Goal: Book appointment/travel/reservation

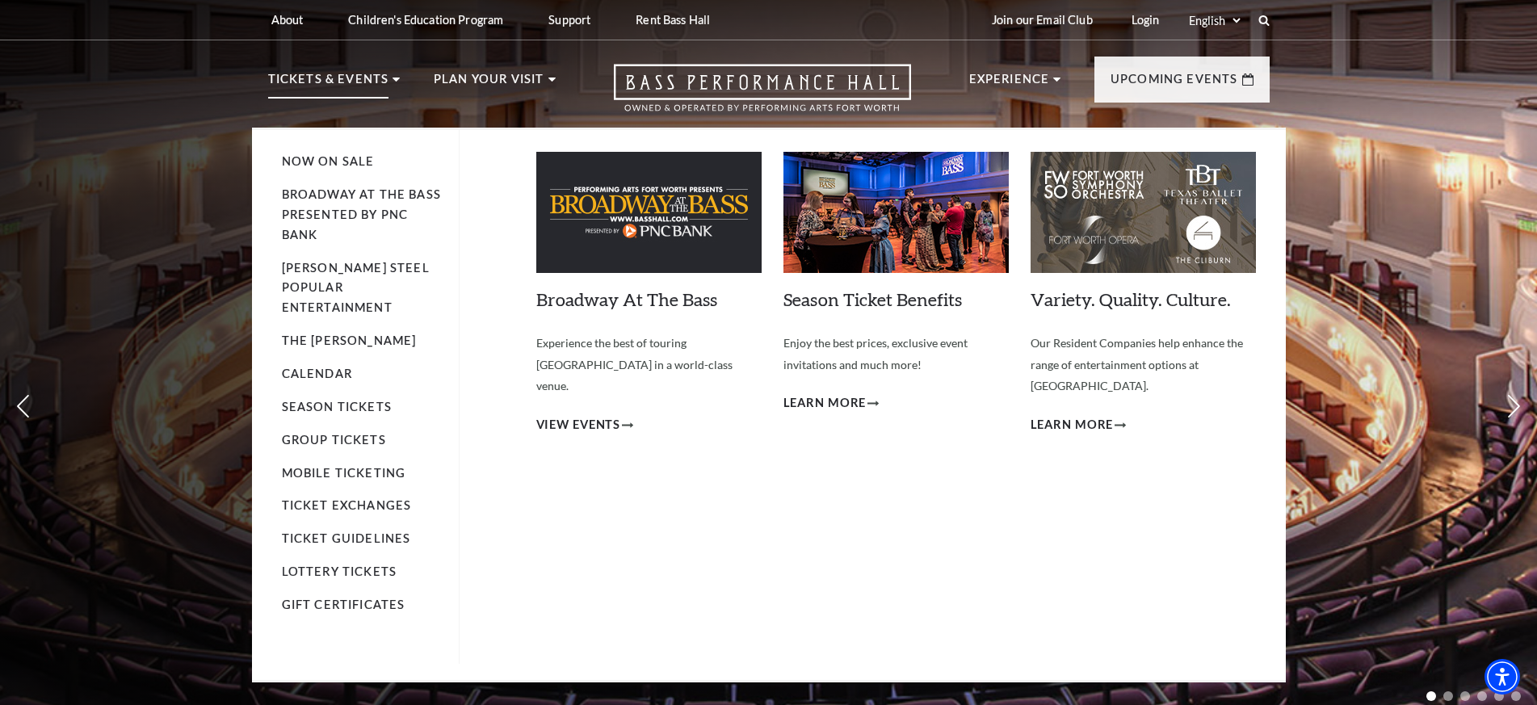
click at [376, 80] on p "Tickets & Events" at bounding box center [328, 83] width 121 height 29
click at [604, 415] on span "View Events" at bounding box center [578, 425] width 85 height 20
click at [393, 81] on icon at bounding box center [396, 80] width 7 height 4
click at [335, 367] on link "Calendar" at bounding box center [317, 374] width 70 height 14
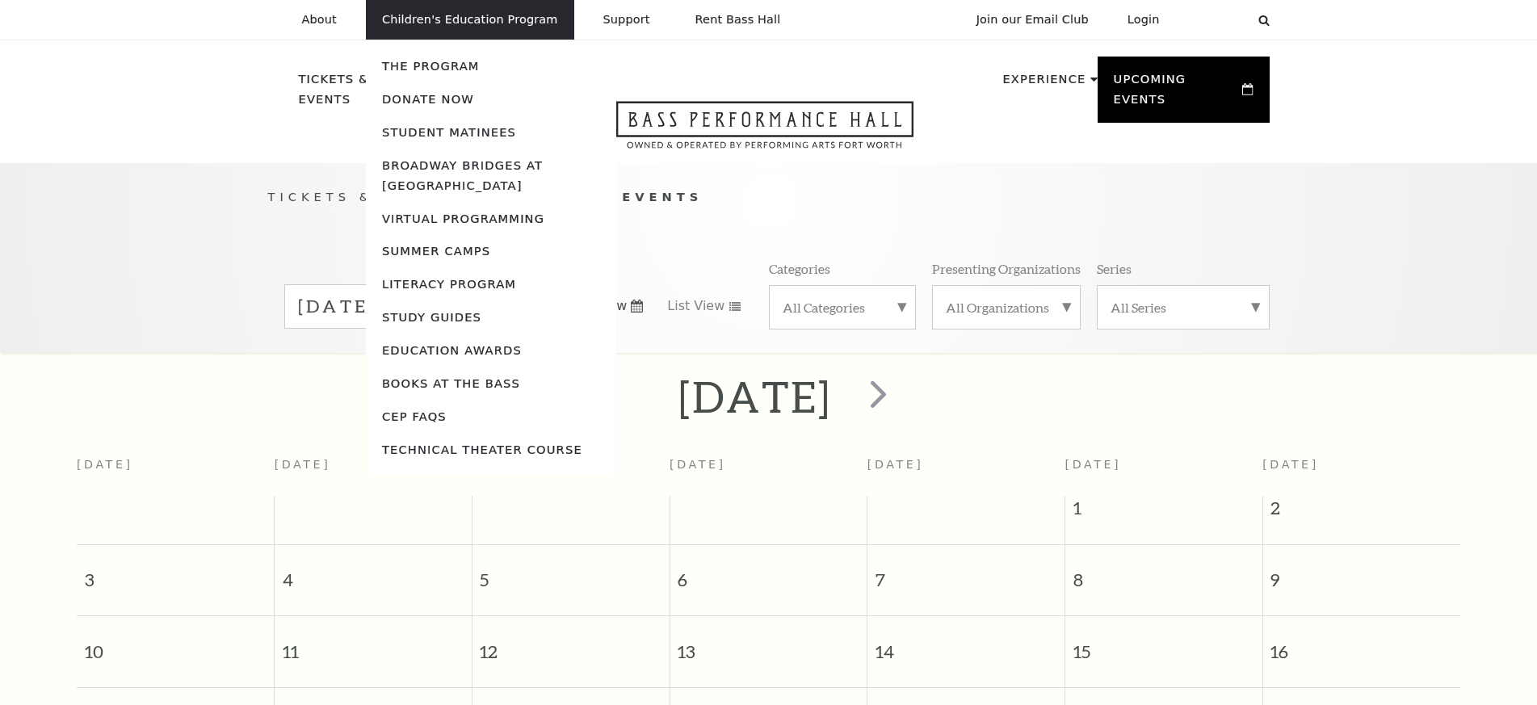
scroll to position [143, 0]
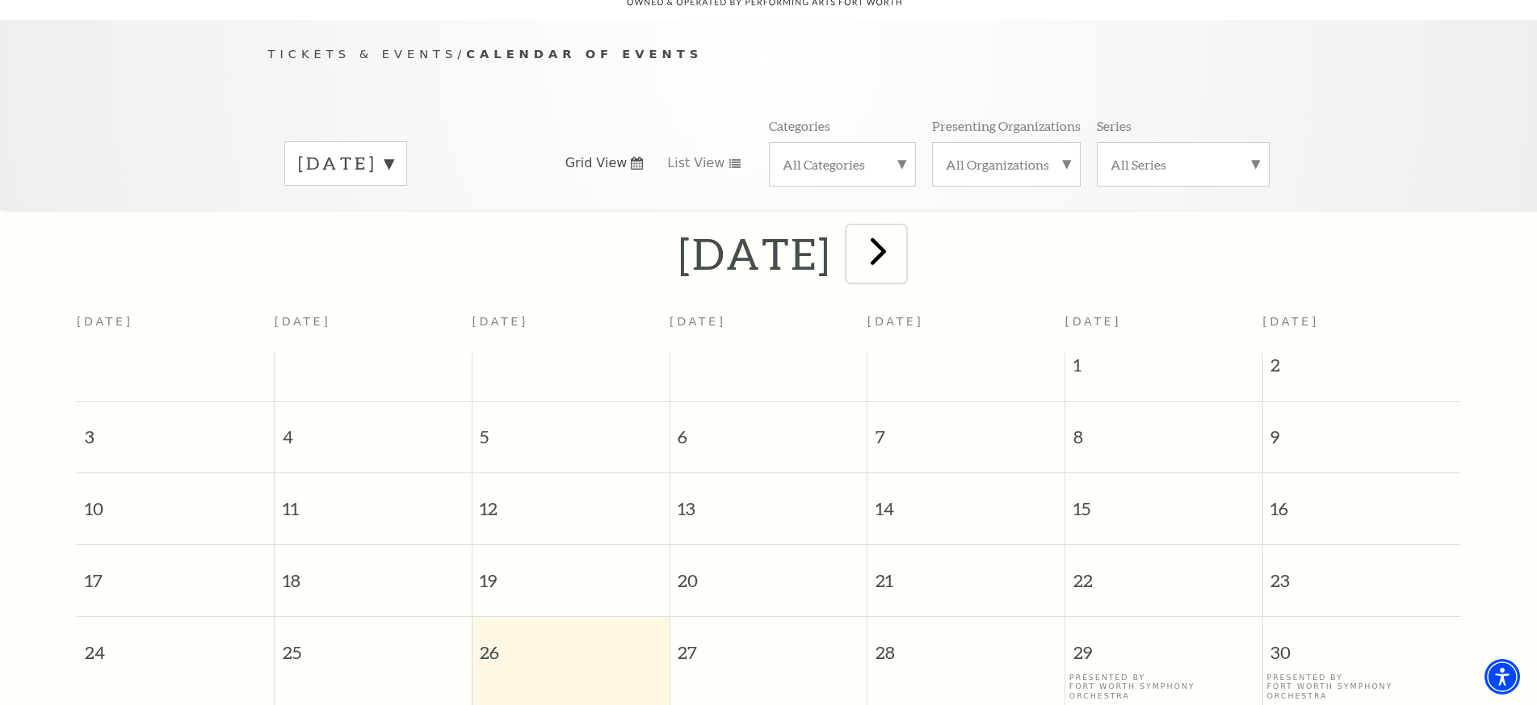
click at [902, 231] on span "next" at bounding box center [879, 251] width 46 height 46
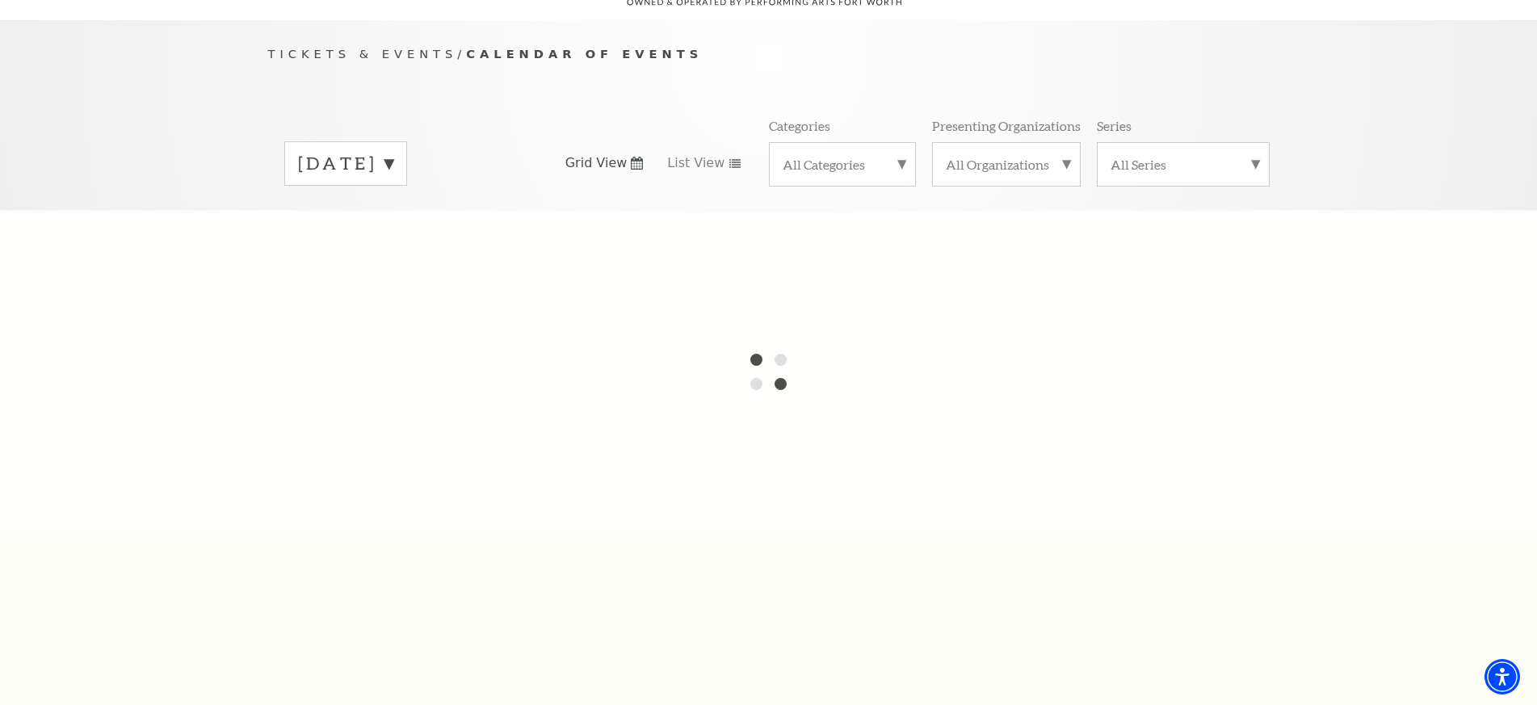
click at [932, 231] on div at bounding box center [768, 371] width 1537 height 323
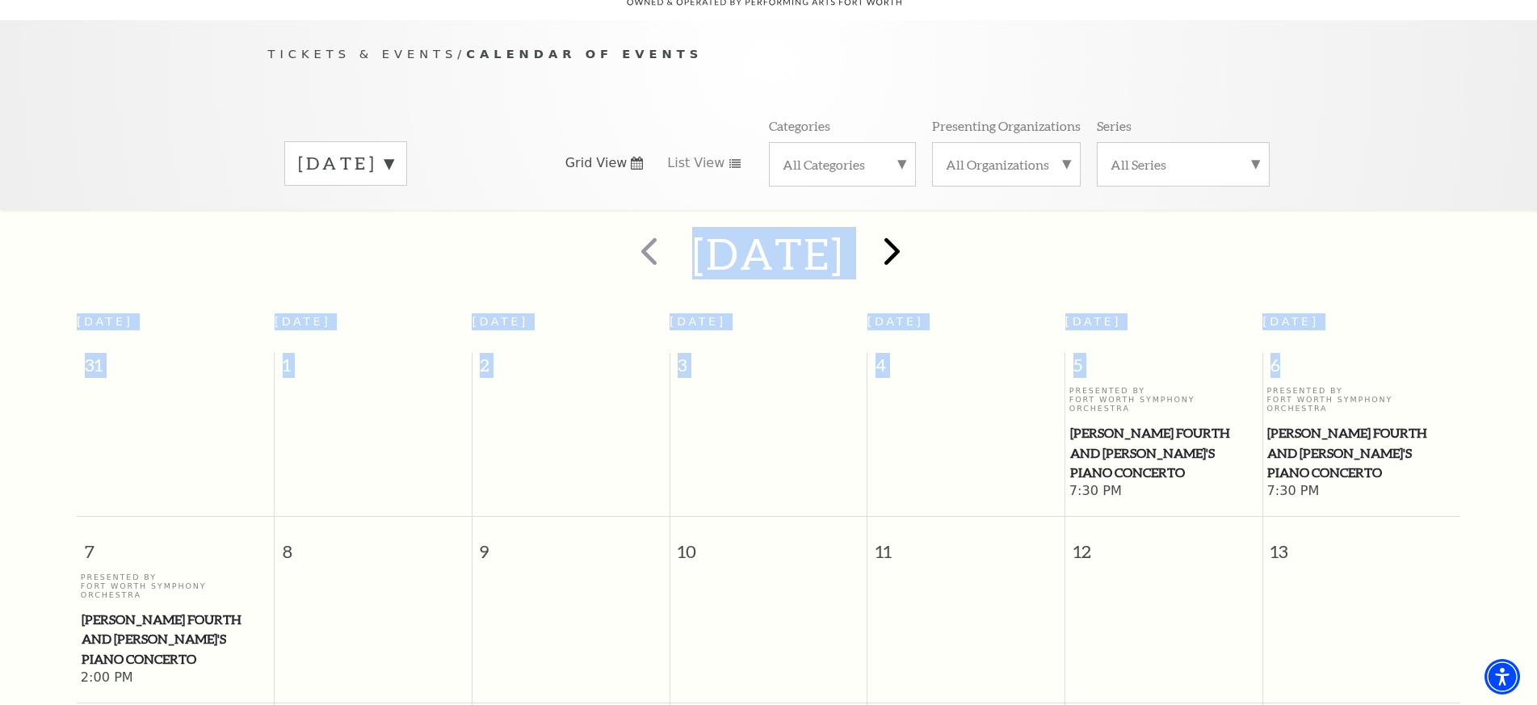
click at [845, 231] on h2 "September 2025" at bounding box center [768, 254] width 153 height 52
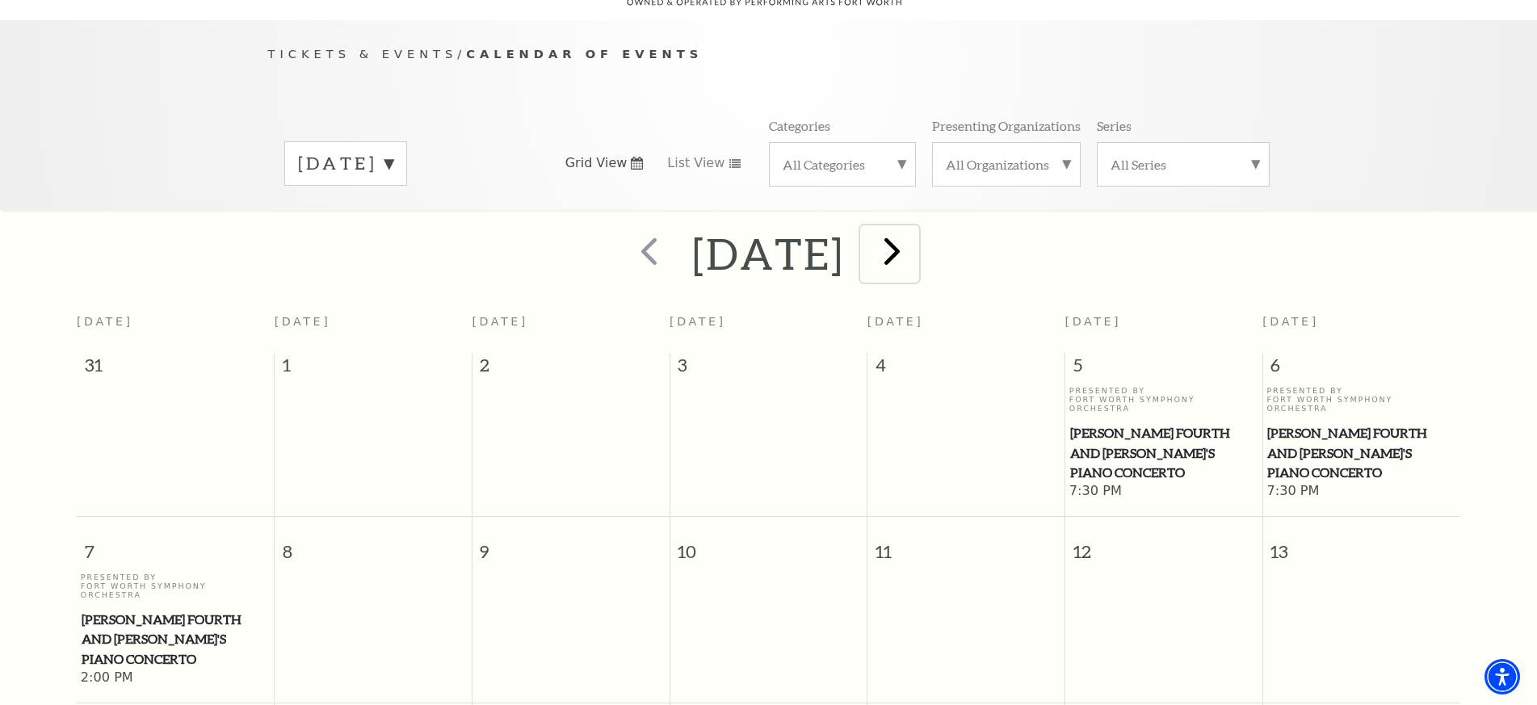
click at [915, 230] on span "next" at bounding box center [892, 251] width 46 height 46
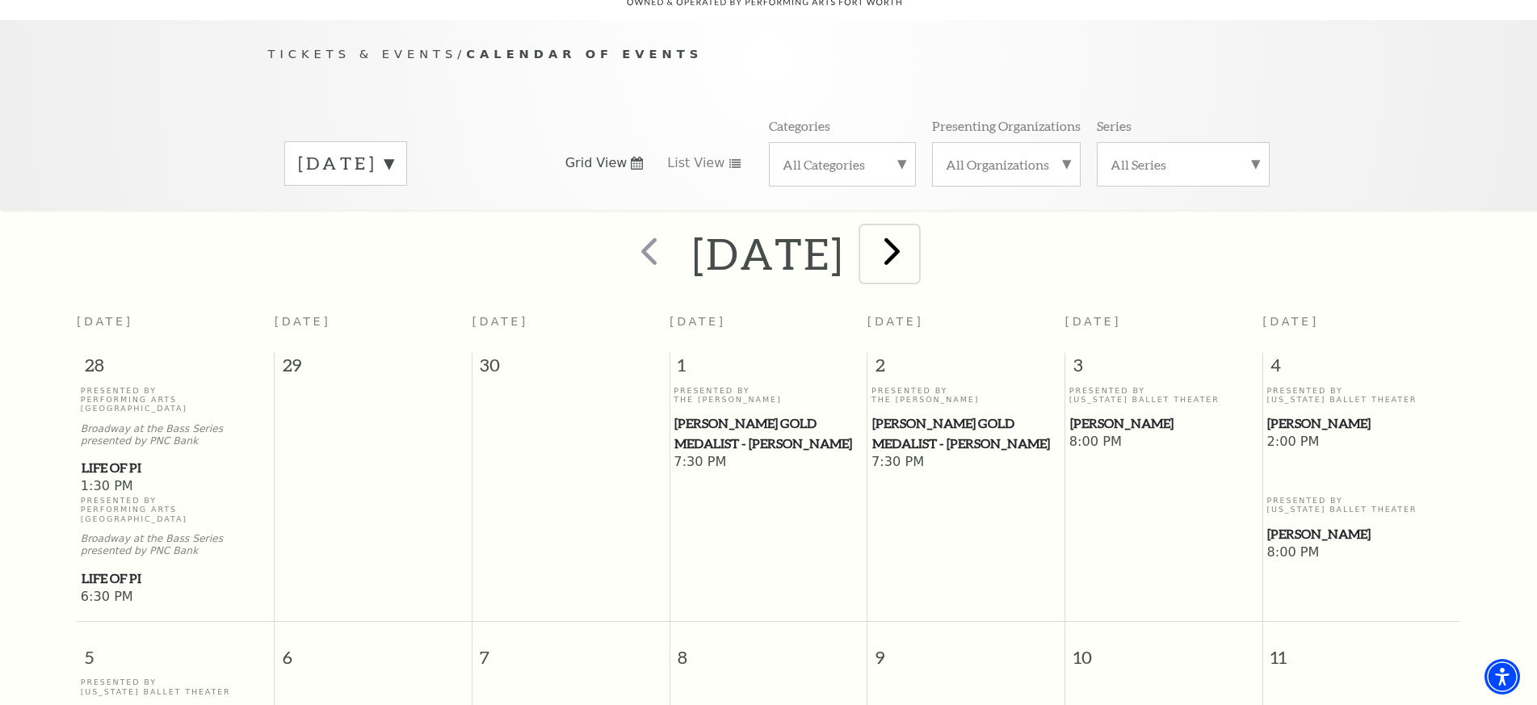
click at [915, 238] on span "next" at bounding box center [892, 251] width 46 height 46
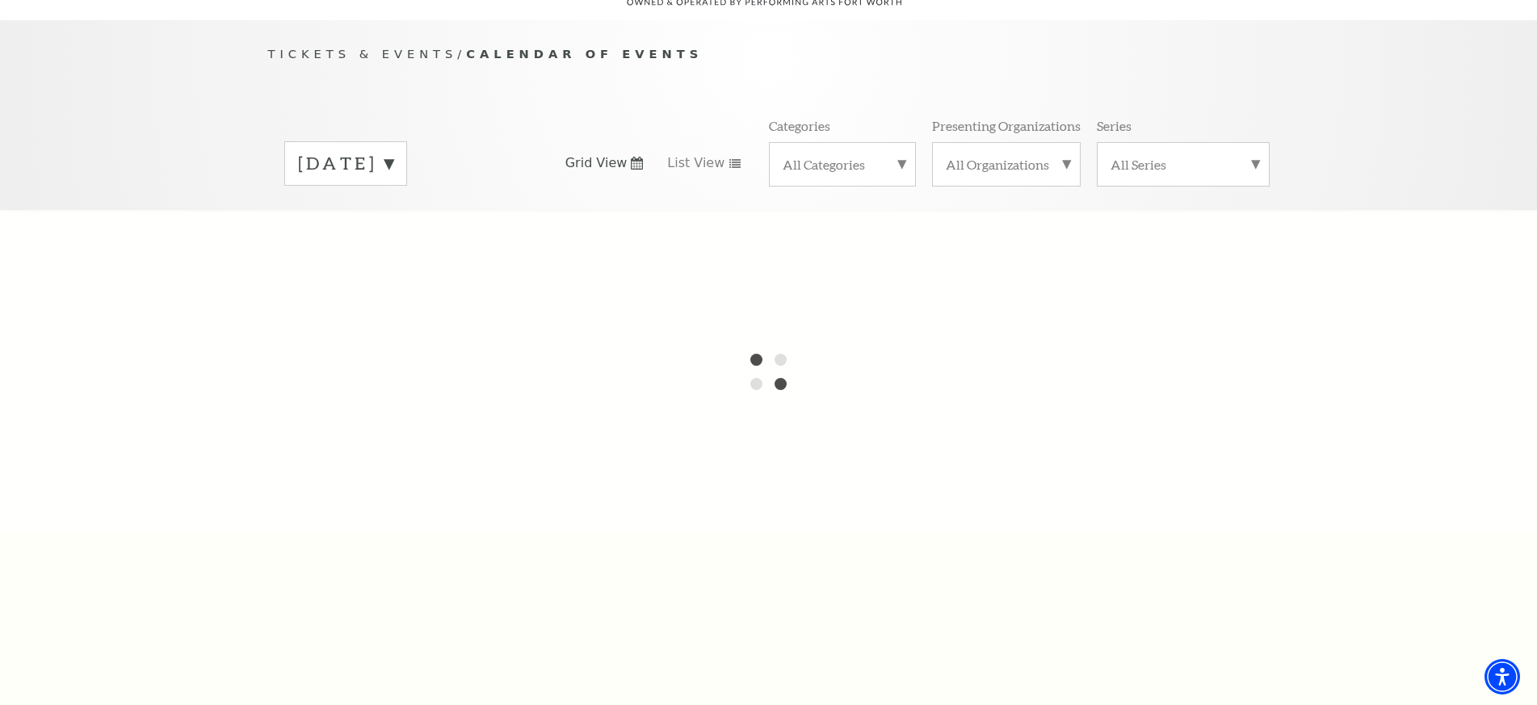
click at [393, 151] on label "October 2025" at bounding box center [345, 163] width 95 height 25
click at [376, 530] on label "July 2026" at bounding box center [345, 543] width 95 height 35
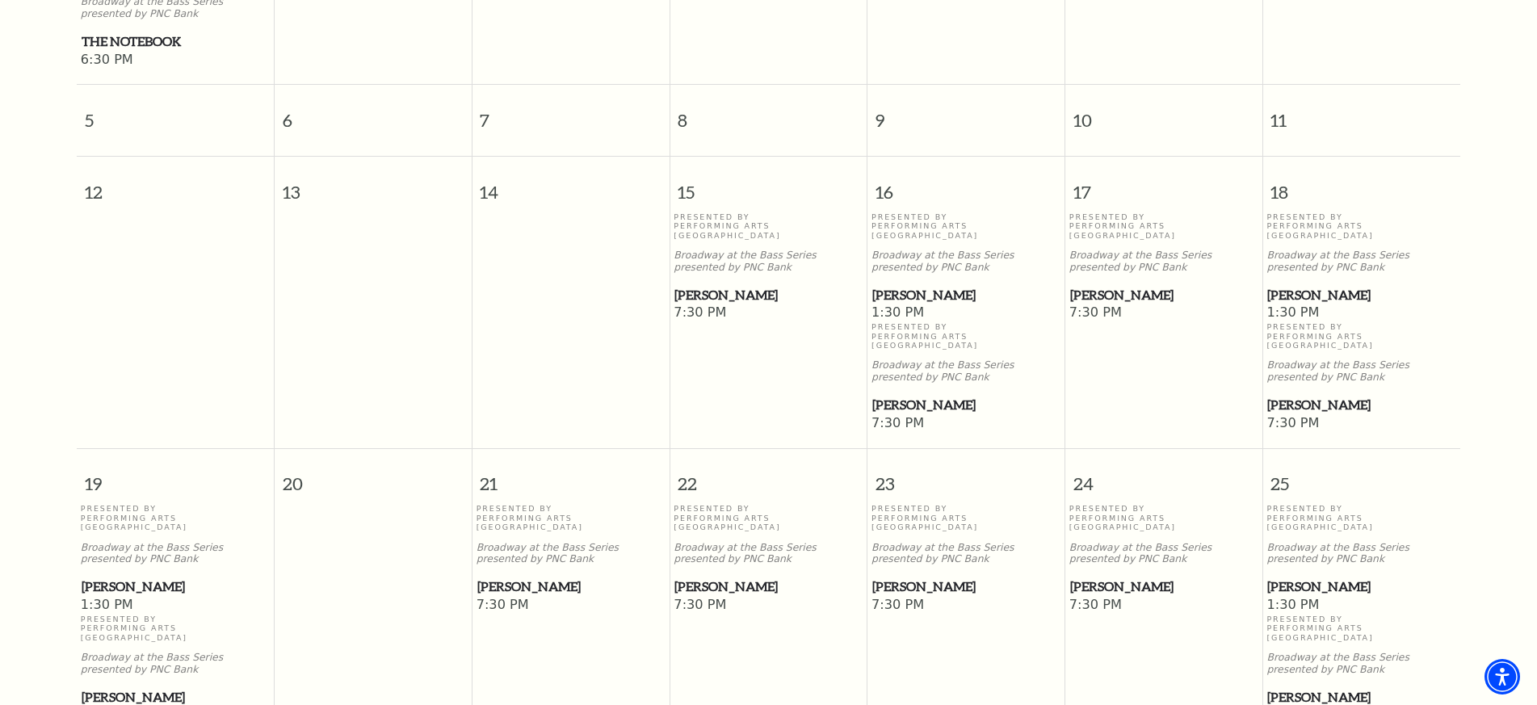
scroll to position [709, 0]
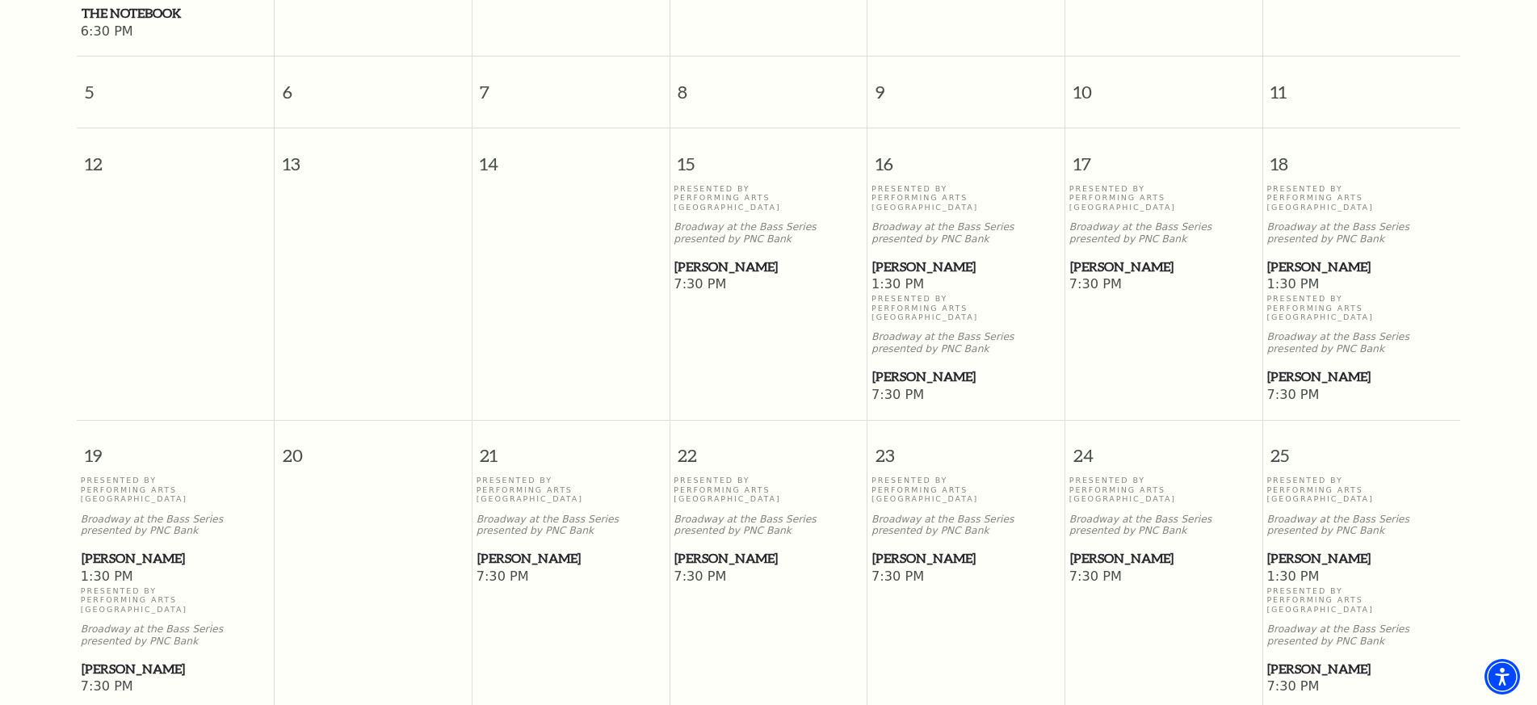
click at [1112, 221] on p "Broadway at the Bass Series presented by PNC Bank" at bounding box center [1164, 233] width 189 height 24
click at [1111, 184] on p "Presented By Performing Arts Fort Worth" at bounding box center [1164, 197] width 189 height 27
click at [1093, 257] on span "[PERSON_NAME]" at bounding box center [1163, 267] width 187 height 20
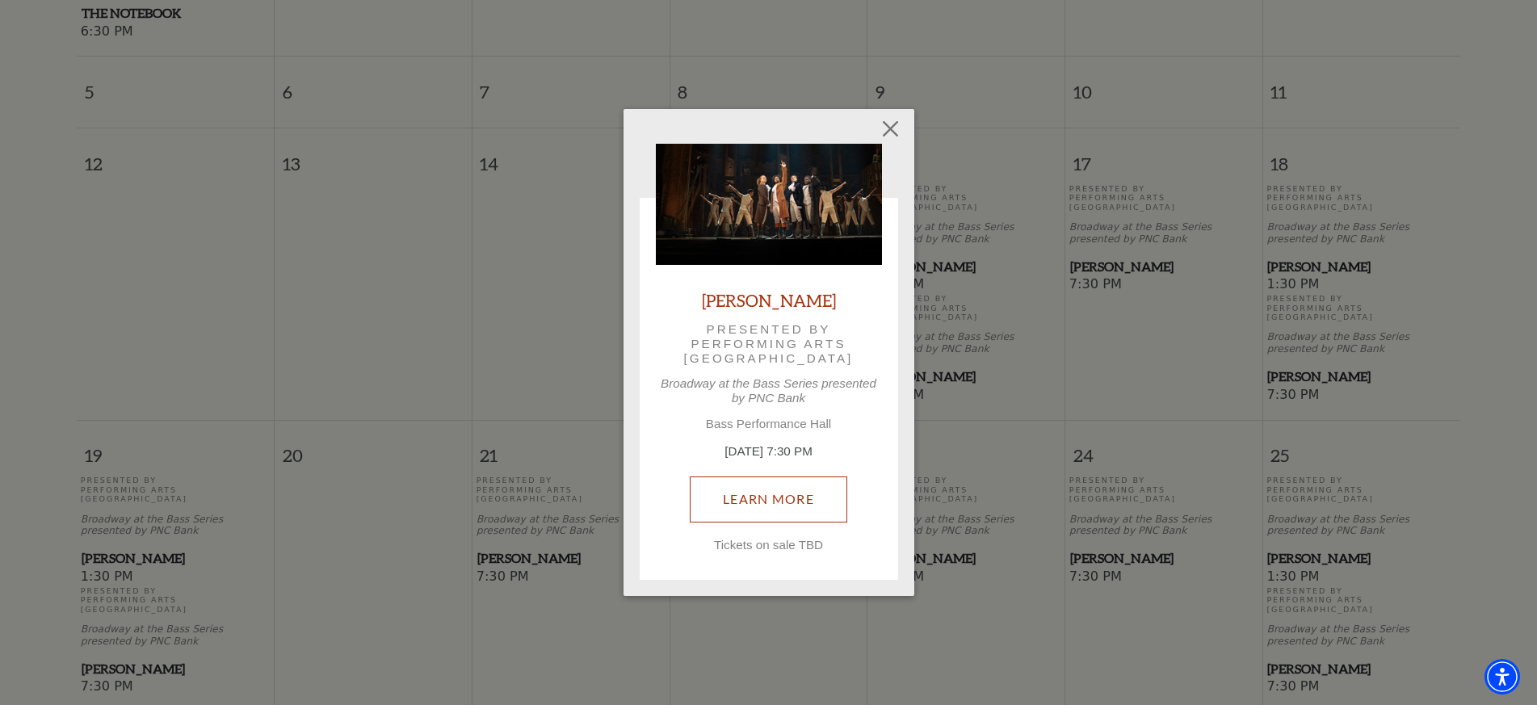
click at [766, 498] on link "Learn More" at bounding box center [769, 499] width 158 height 45
